Goal: Book appointment/travel/reservation

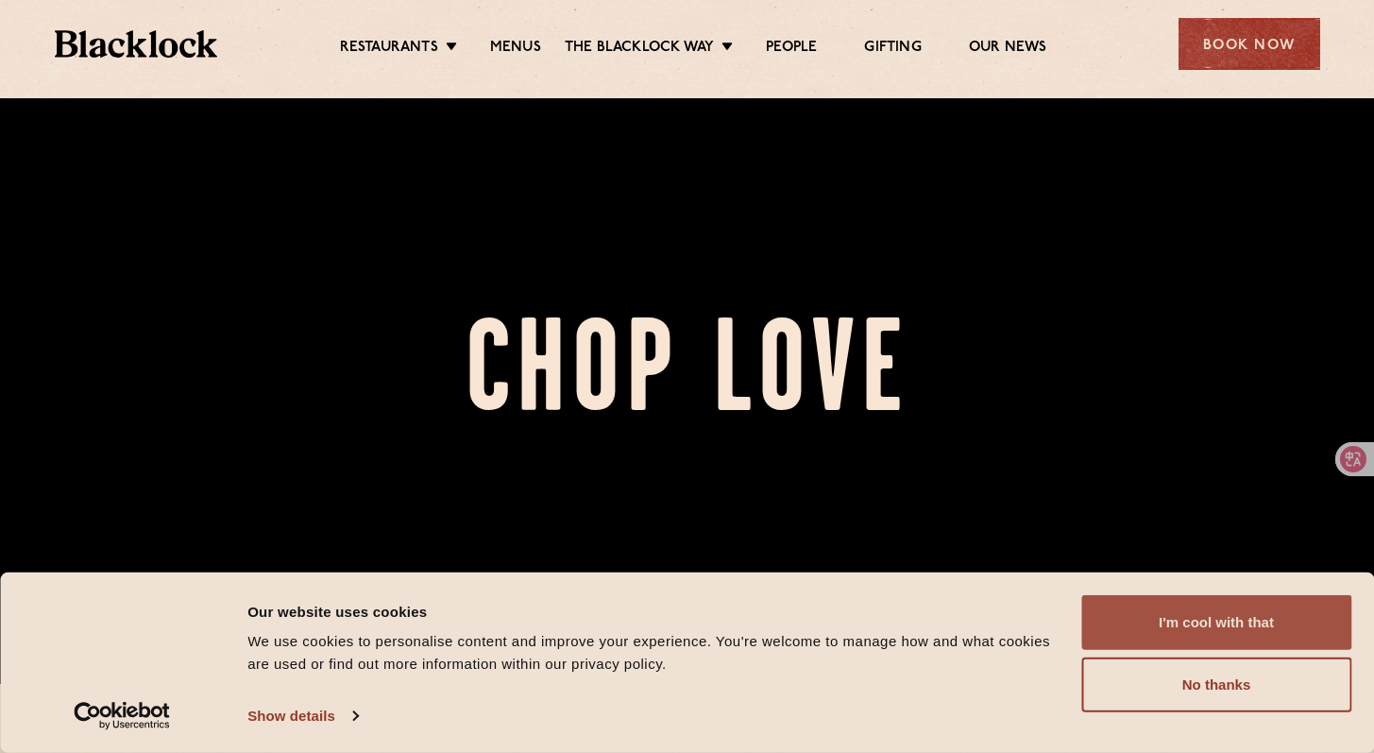
click at [1210, 625] on button "I'm cool with that" at bounding box center [1216, 622] width 270 height 55
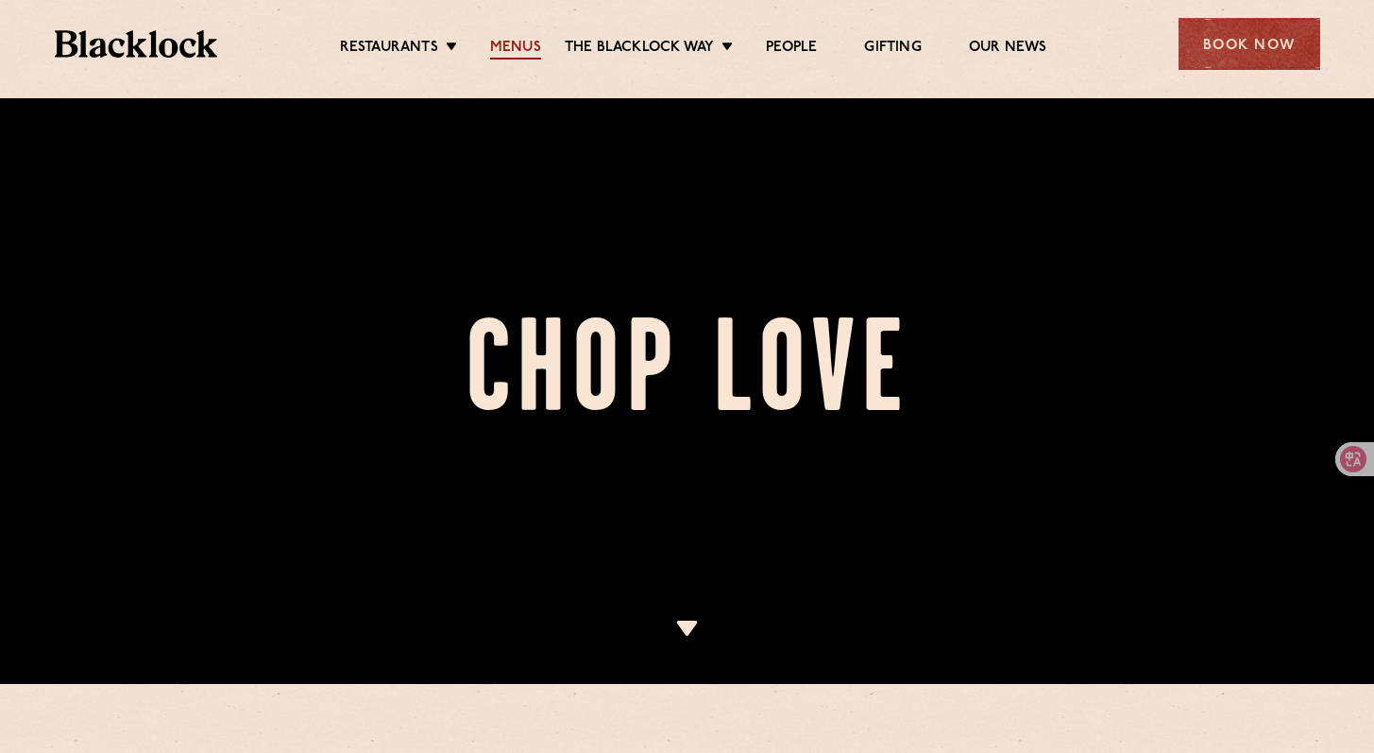
click at [509, 42] on link "Menus" at bounding box center [515, 49] width 51 height 21
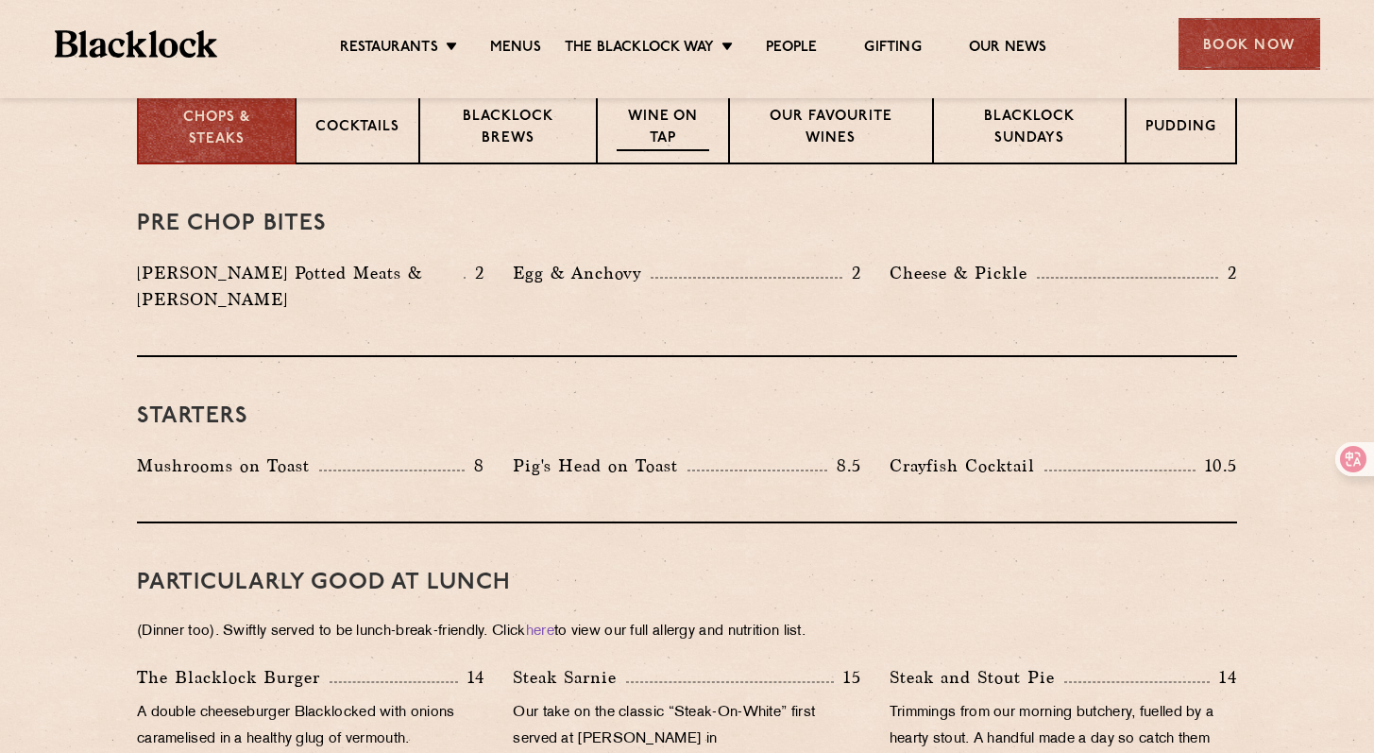
scroll to position [749, 0]
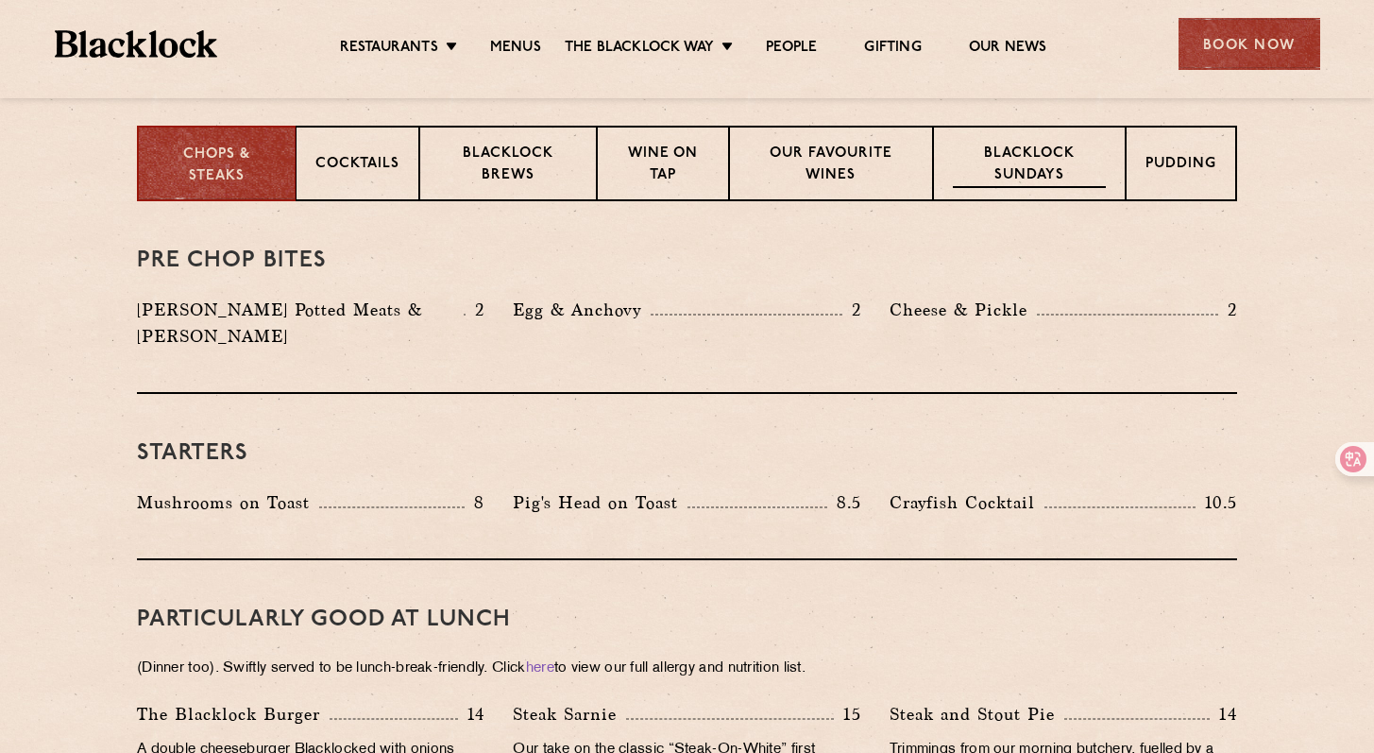
click at [1037, 174] on p "Blacklock Sundays" at bounding box center [1029, 166] width 153 height 44
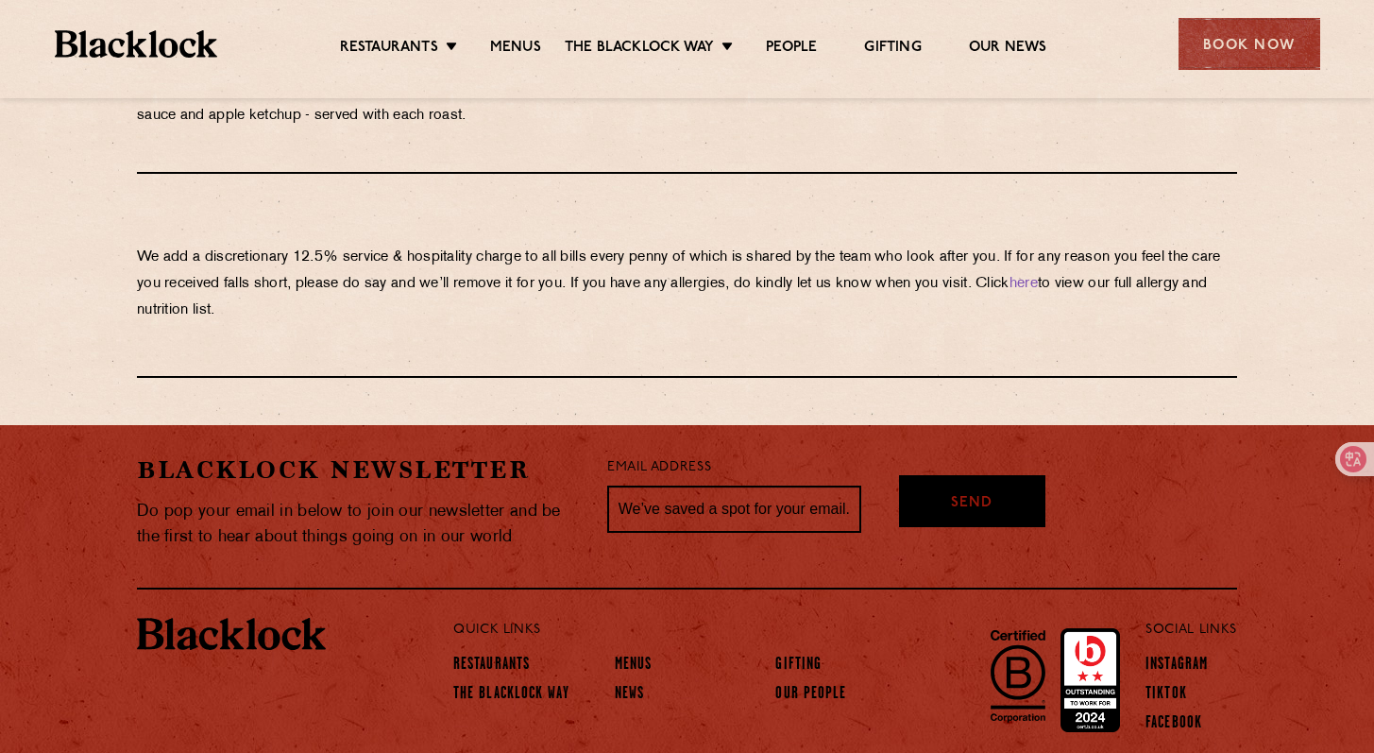
scroll to position [2195, 0]
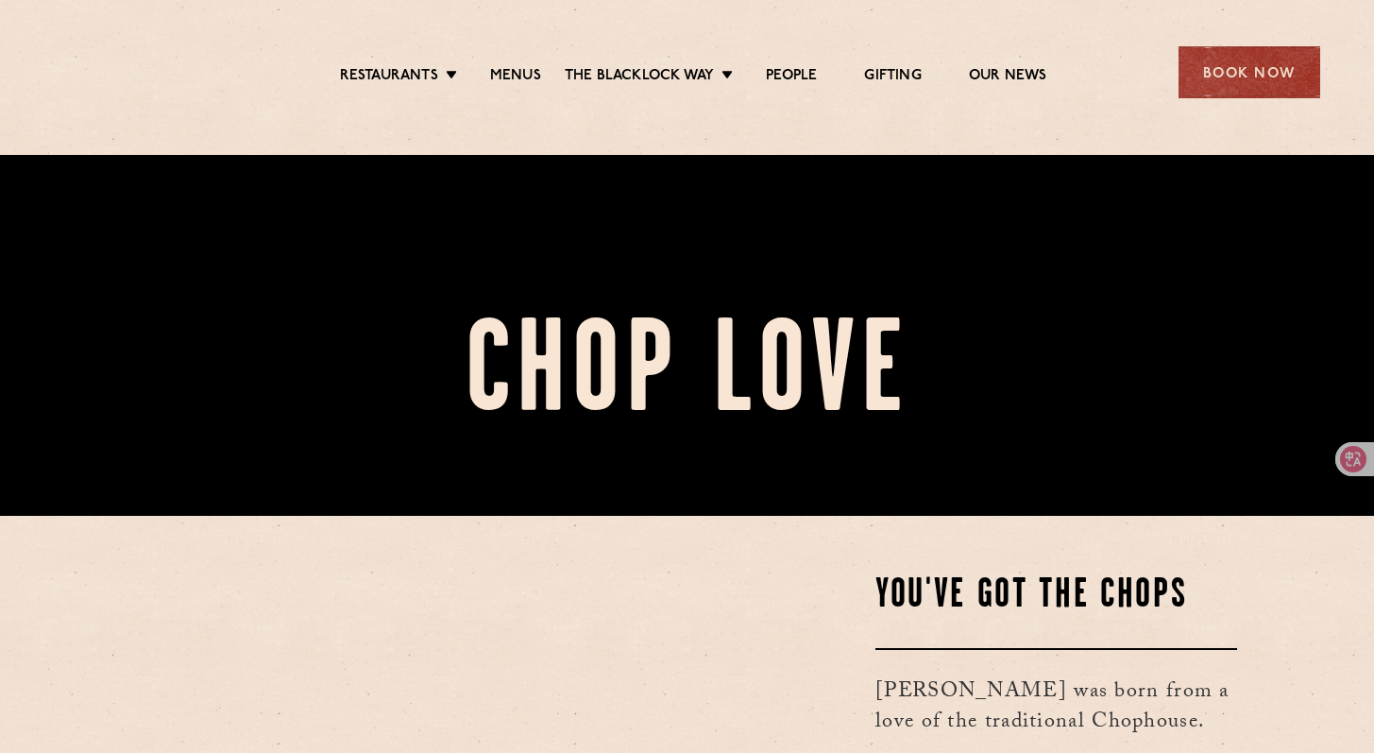
scroll to position [69, 0]
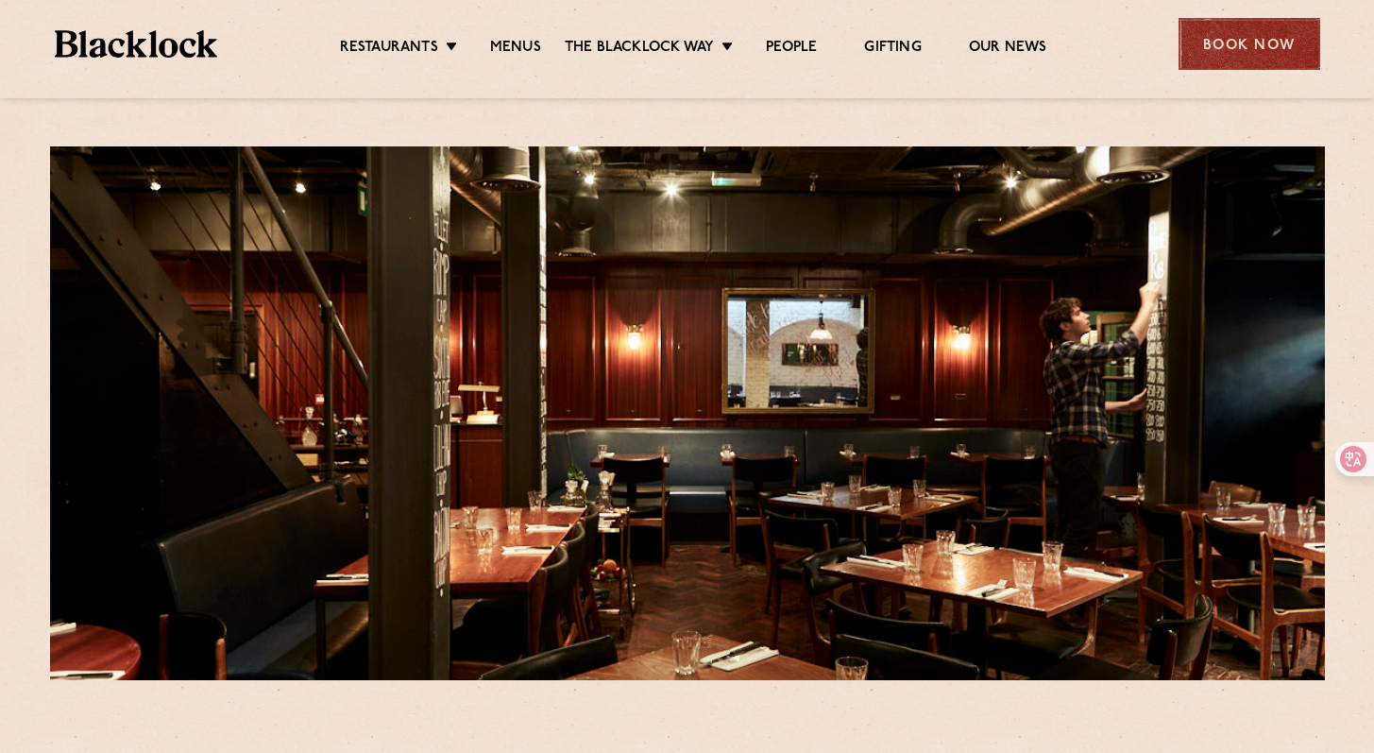
click at [1226, 40] on div "Book Now" at bounding box center [1249, 44] width 142 height 52
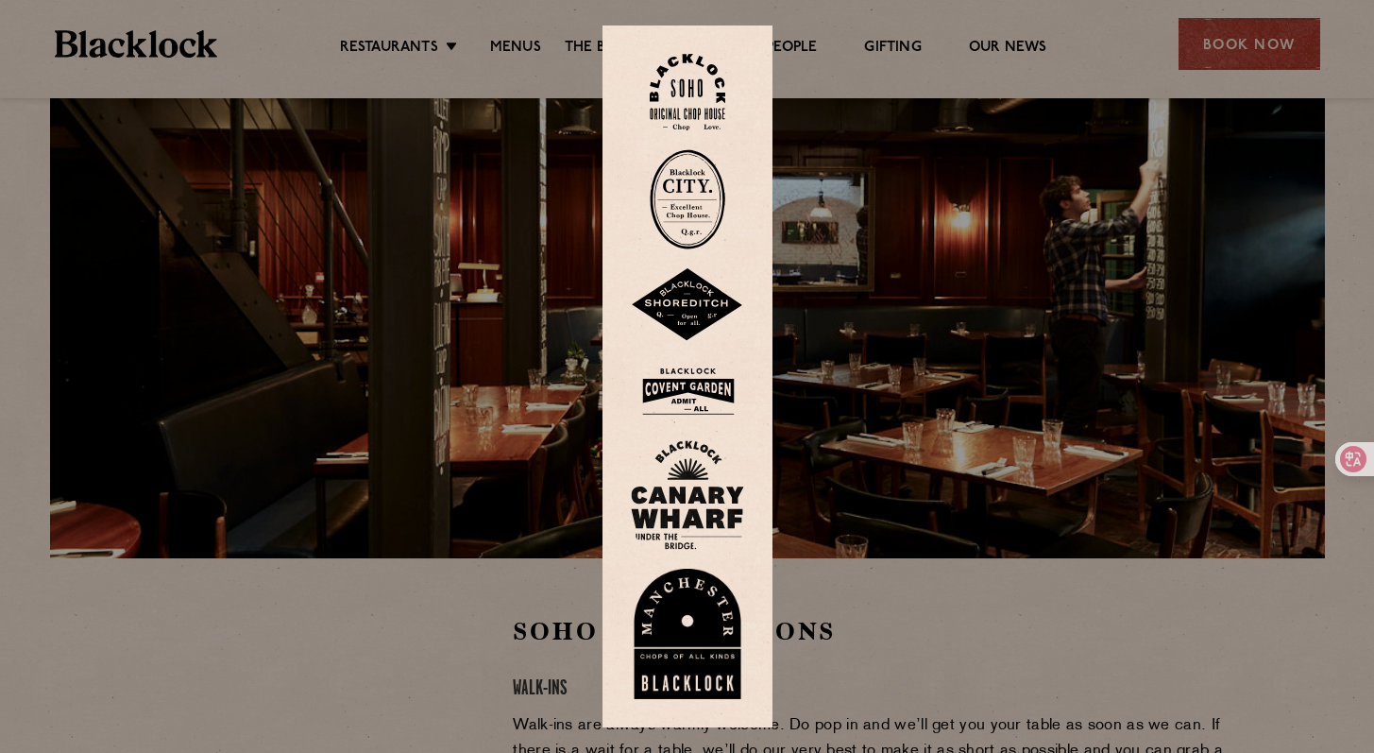
scroll to position [177, 0]
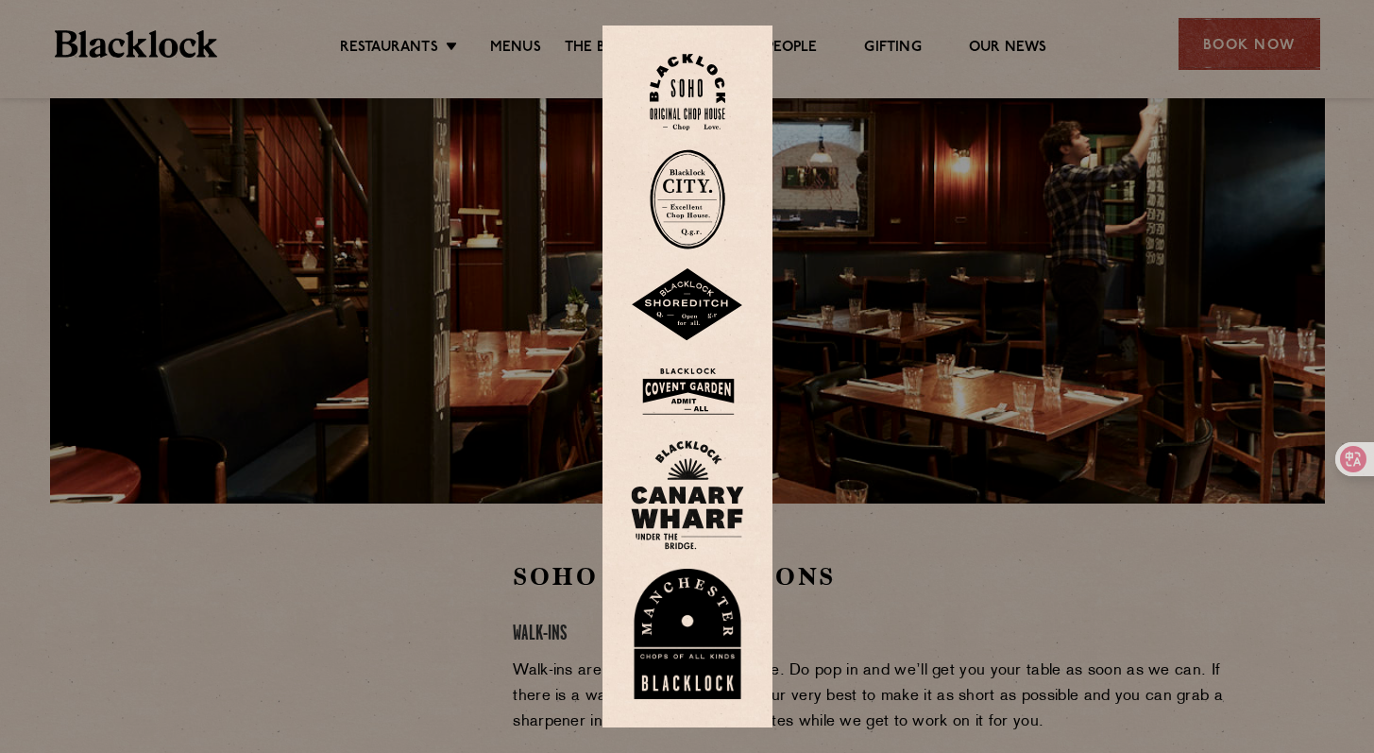
click at [1234, 59] on div at bounding box center [687, 376] width 1374 height 753
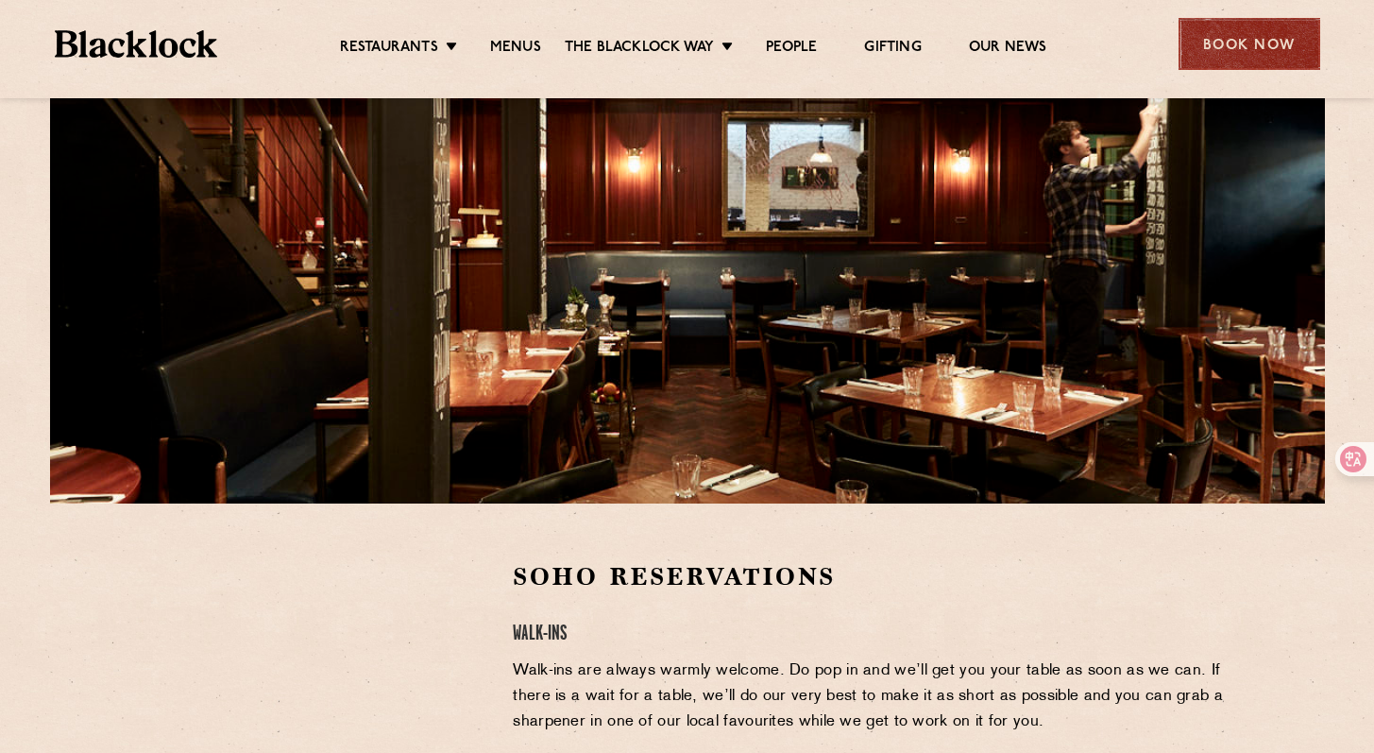
click at [1204, 47] on div "Book Now" at bounding box center [1249, 44] width 142 height 52
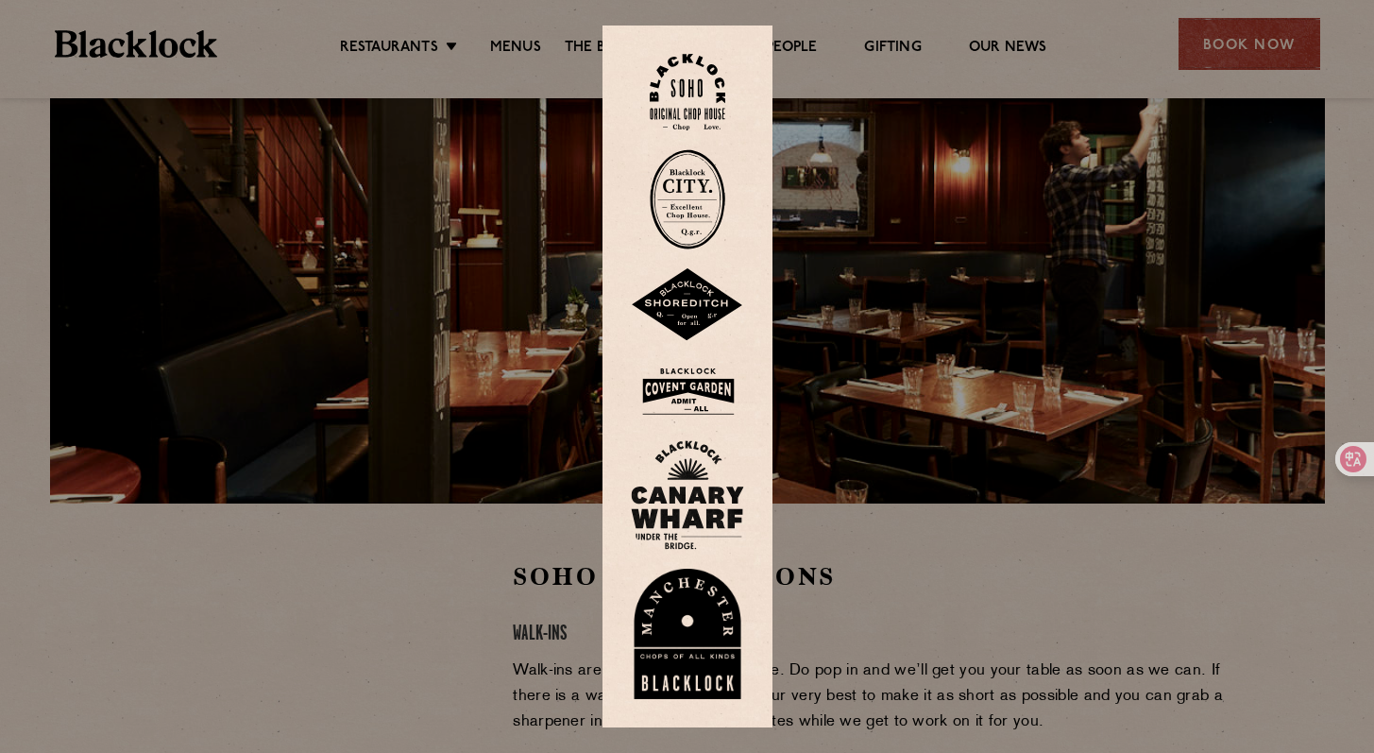
click at [691, 98] on img at bounding box center [688, 92] width 76 height 76
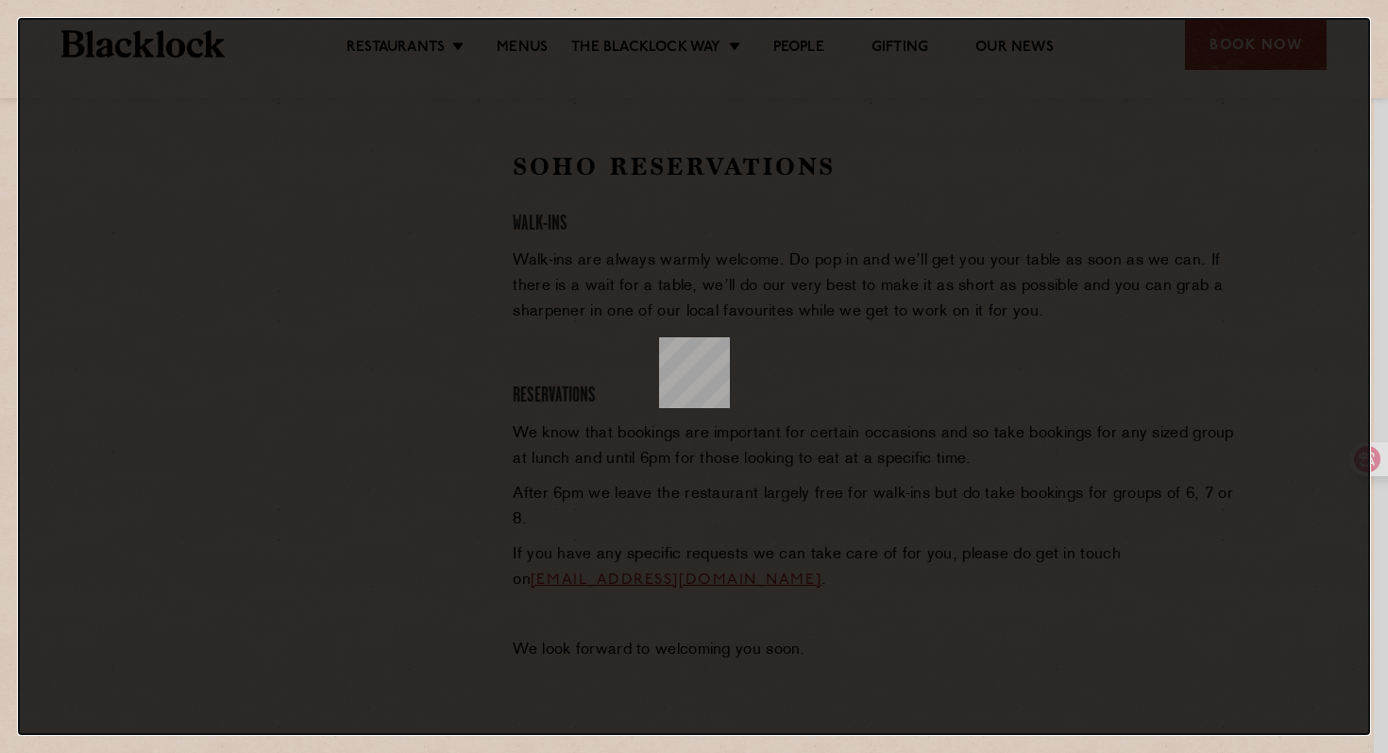
click at [389, 314] on dialog at bounding box center [694, 376] width 1352 height 717
